Goal: Task Accomplishment & Management: Manage account settings

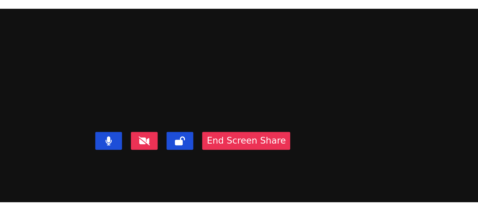
scroll to position [2, 0]
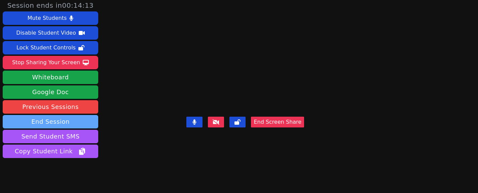
click at [60, 123] on button "End Session" at bounding box center [51, 121] width 96 height 13
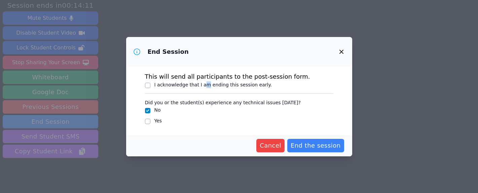
click at [205, 87] on div "I acknowledge that I am ending this session early." at bounding box center [214, 84] width 118 height 7
click at [200, 86] on label "I acknowledge that I am ending this session early." at bounding box center [214, 84] width 118 height 5
click at [150, 86] on input "I acknowledge that I am ending this session early." at bounding box center [147, 85] width 5 height 5
checkbox input "true"
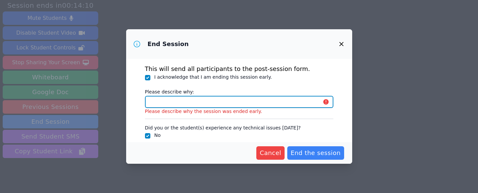
click at [192, 98] on input "Please describe why:" at bounding box center [239, 102] width 189 height 12
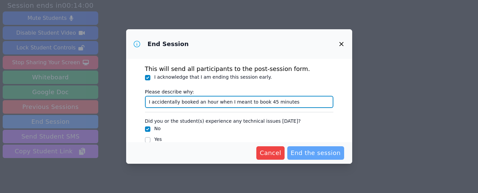
type input "I accidentally booked an hour when I meant to book 45 minutes"
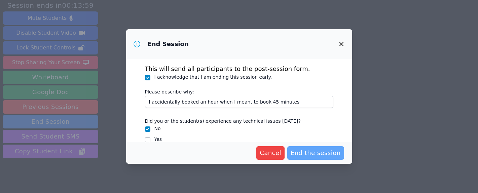
click at [311, 149] on span "End the session" at bounding box center [316, 152] width 50 height 9
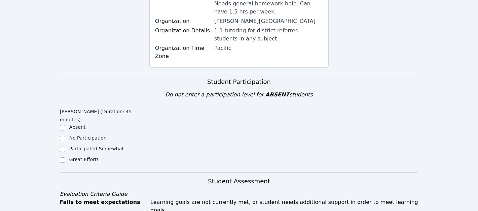
scroll to position [158, 0]
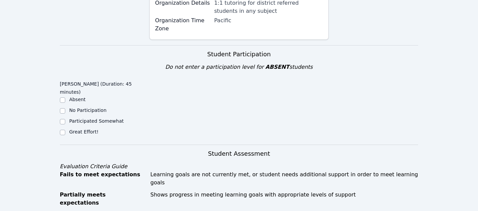
click at [82, 129] on label "Great Effort!" at bounding box center [83, 131] width 29 height 5
click at [65, 130] on input "Great Effort!" at bounding box center [62, 132] width 5 height 5
checkbox input "true"
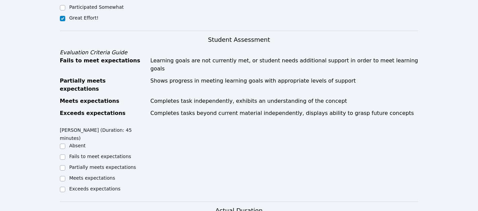
click at [104, 175] on label "Meets expectations" at bounding box center [92, 177] width 46 height 5
click at [65, 176] on input "Meets expectations" at bounding box center [62, 178] width 5 height 5
checkbox input "true"
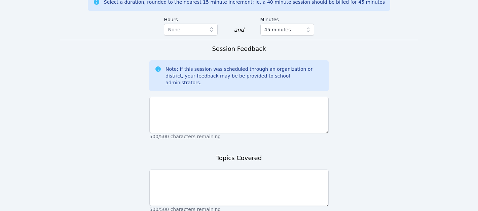
scroll to position [491, 0]
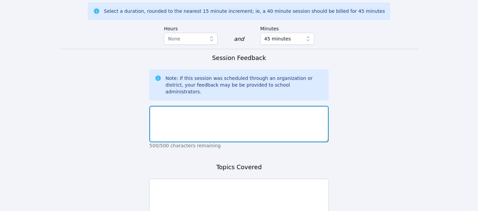
click at [175, 106] on textarea at bounding box center [238, 124] width 179 height 36
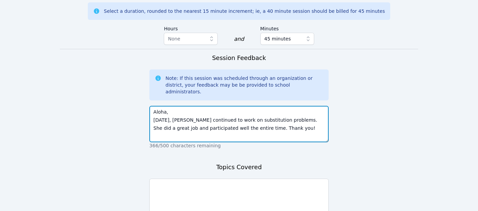
type textarea "Aloha, Today, Narin continued to work on substitution problems. She did a great…"
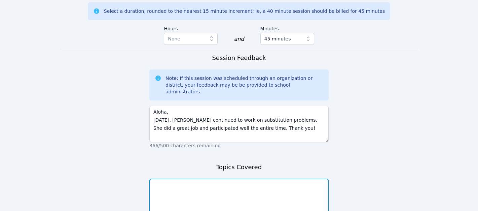
click at [230, 178] on textarea at bounding box center [238, 196] width 179 height 36
type textarea "Substitution problems"
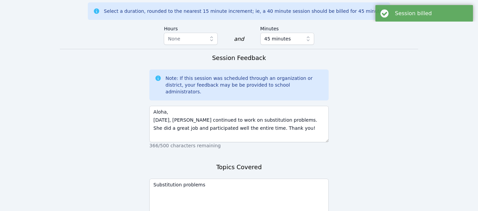
scroll to position [0, 0]
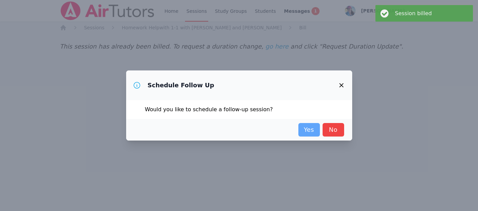
click at [308, 134] on link "Yes" at bounding box center [310, 129] width 22 height 13
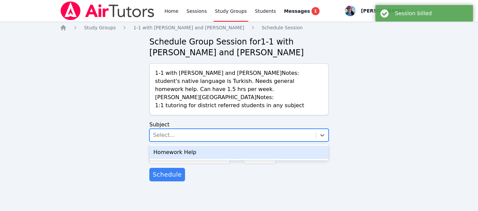
click at [223, 134] on div "Select..." at bounding box center [233, 135] width 166 height 12
click at [221, 151] on div "Homework Help" at bounding box center [238, 151] width 179 height 13
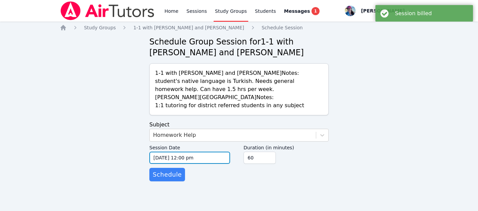
click at [204, 153] on input "09/25/2025 12:00 pm" at bounding box center [189, 157] width 81 height 12
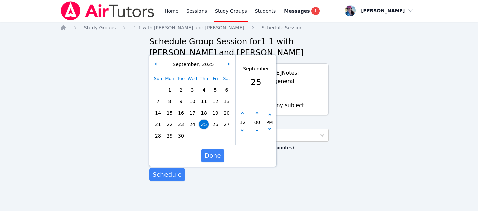
click at [169, 134] on span "29" at bounding box center [169, 135] width 9 height 9
click at [244, 115] on button "button" at bounding box center [242, 113] width 7 height 7
type input "09/29/2025 01:00 pm"
type input "01"
click at [244, 115] on button "button" at bounding box center [242, 113] width 7 height 7
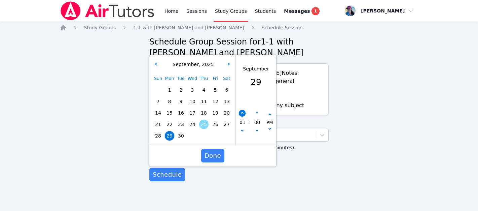
type input "09/29/2025 02:00 pm"
type input "02"
click at [244, 115] on button "button" at bounding box center [242, 113] width 7 height 7
type input "09/29/2025 03:00 pm"
type input "03"
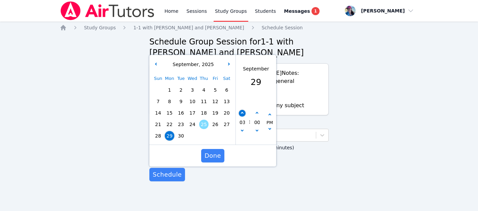
click at [244, 115] on button "button" at bounding box center [242, 113] width 7 height 7
type input "09/29/2025 04:00 pm"
type input "04"
click at [244, 115] on button "button" at bounding box center [242, 113] width 7 height 7
type input "09/29/2025 05:00 pm"
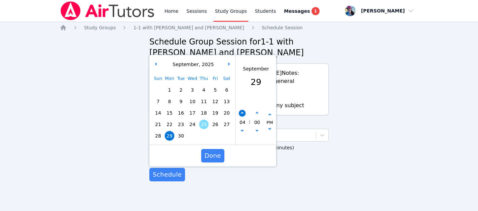
type input "05"
click at [244, 115] on button "button" at bounding box center [242, 113] width 7 height 7
type input "09/29/2025 06:00 pm"
type input "06"
click at [244, 115] on button "button" at bounding box center [242, 113] width 7 height 7
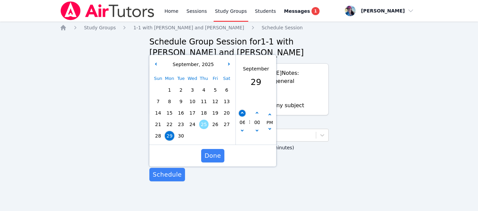
type input "09/29/2025 07:00 pm"
type input "07"
click at [244, 115] on button "button" at bounding box center [242, 113] width 7 height 7
type input "09/29/2025 08:00 pm"
type input "08"
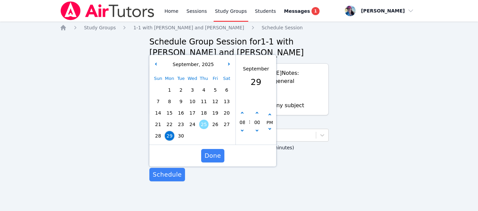
click at [262, 112] on div "00" at bounding box center [257, 122] width 13 height 25
click at [258, 112] on button "button" at bounding box center [257, 113] width 7 height 7
type input "09/29/2025 08:05 pm"
type input "05"
click at [258, 112] on button "button" at bounding box center [257, 113] width 7 height 7
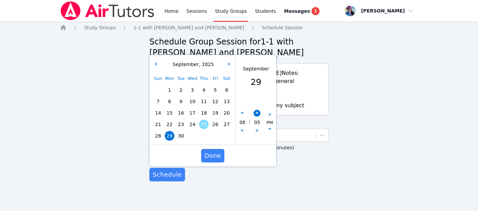
type input "09/29/2025 08:10 pm"
type input "10"
click at [258, 112] on button "button" at bounding box center [257, 113] width 7 height 7
type input "09/29/2025 08:15 pm"
type input "15"
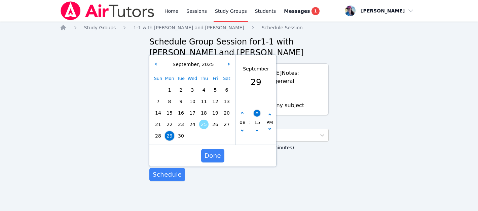
click at [258, 112] on button "button" at bounding box center [257, 113] width 7 height 7
type input "09/29/2025 08:20 pm"
type input "20"
click at [258, 112] on button "button" at bounding box center [257, 113] width 7 height 7
type input "09/29/2025 08:25 pm"
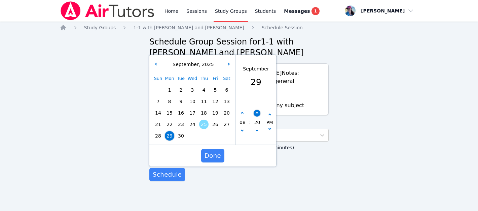
type input "25"
click at [258, 112] on button "button" at bounding box center [257, 113] width 7 height 7
type input "09/29/2025 08:30 pm"
type input "30"
click at [219, 155] on span "Done" at bounding box center [213, 155] width 16 height 9
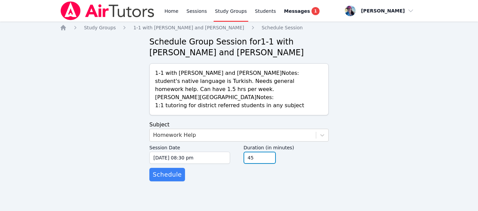
type input "45"
click at [269, 160] on input "45" at bounding box center [260, 157] width 32 height 12
click at [158, 179] on button "Schedule" at bounding box center [167, 174] width 36 height 13
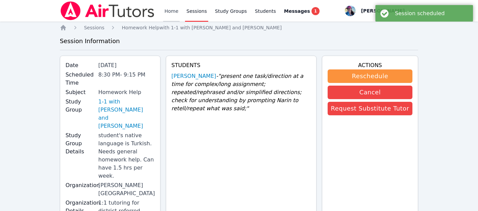
click at [170, 11] on link "Home" at bounding box center [171, 11] width 16 height 22
